Goal: Obtain resource: Obtain resource

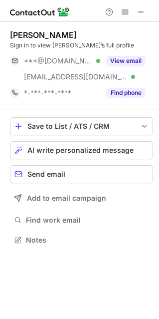
scroll to position [233, 159]
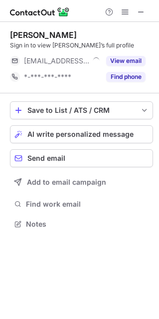
scroll to position [5, 5]
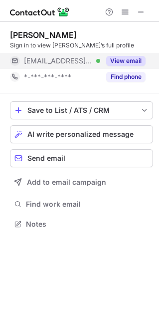
click at [127, 63] on button "View email" at bounding box center [125, 61] width 39 height 10
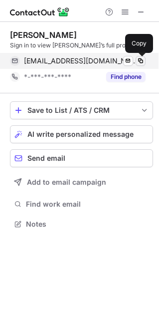
click at [139, 61] on span at bounding box center [141, 61] width 8 height 8
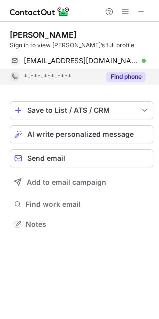
click at [123, 76] on button "Find phone" at bounding box center [125, 77] width 39 height 10
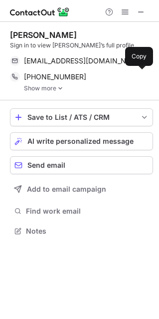
scroll to position [224, 159]
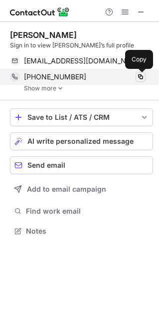
click at [139, 78] on span at bounding box center [141, 77] width 8 height 8
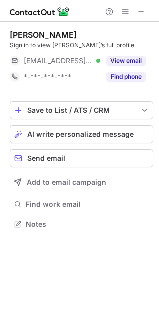
scroll to position [217, 159]
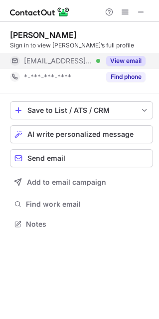
click at [137, 63] on button "View email" at bounding box center [125, 61] width 39 height 10
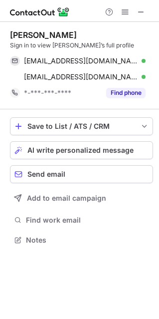
scroll to position [233, 159]
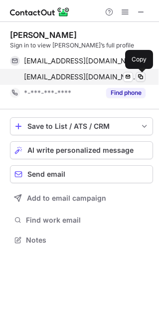
click at [140, 77] on span at bounding box center [141, 77] width 8 height 8
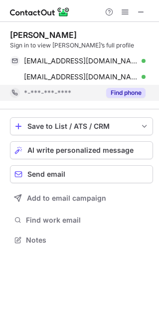
click at [120, 96] on button "Find phone" at bounding box center [125, 93] width 39 height 10
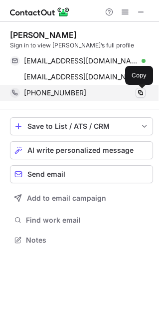
click at [138, 90] on span at bounding box center [141, 93] width 8 height 8
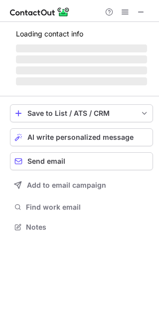
scroll to position [221, 159]
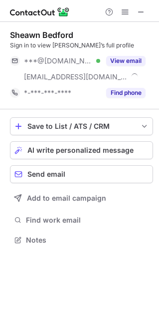
scroll to position [233, 159]
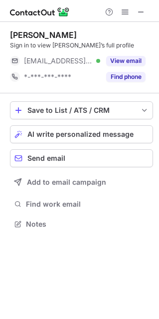
scroll to position [5, 5]
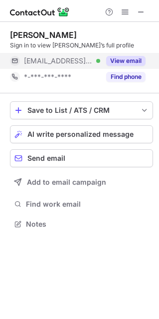
click at [122, 66] on div "View email" at bounding box center [122, 61] width 45 height 16
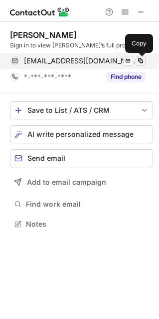
click at [139, 61] on span at bounding box center [141, 61] width 8 height 8
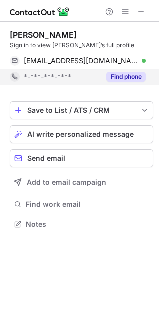
click at [119, 82] on div "Find phone" at bounding box center [122, 77] width 45 height 16
